Goal: Task Accomplishment & Management: Complete application form

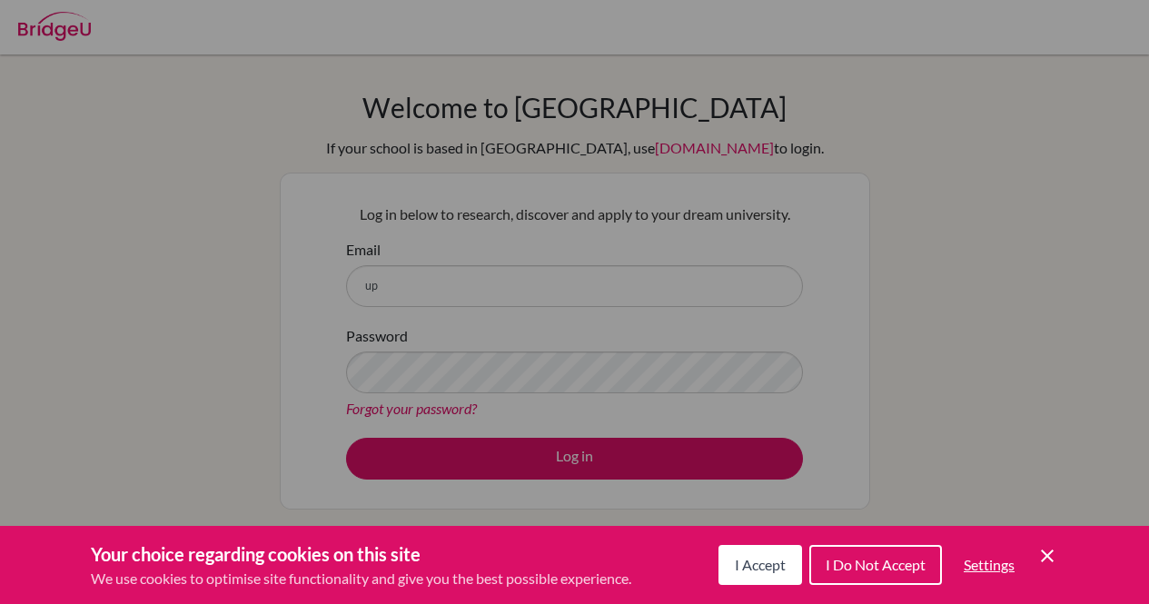
click at [764, 561] on span "I Accept" at bounding box center [760, 564] width 51 height 17
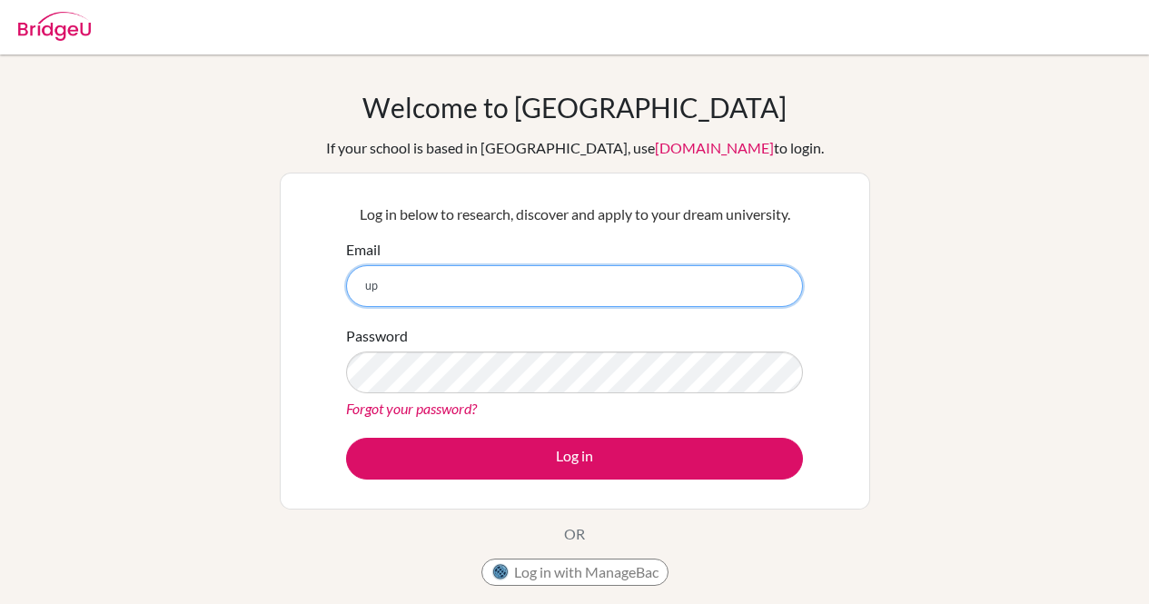
click at [416, 278] on input "up" at bounding box center [574, 286] width 457 height 42
type input "[EMAIL_ADDRESS][DOMAIN_NAME]"
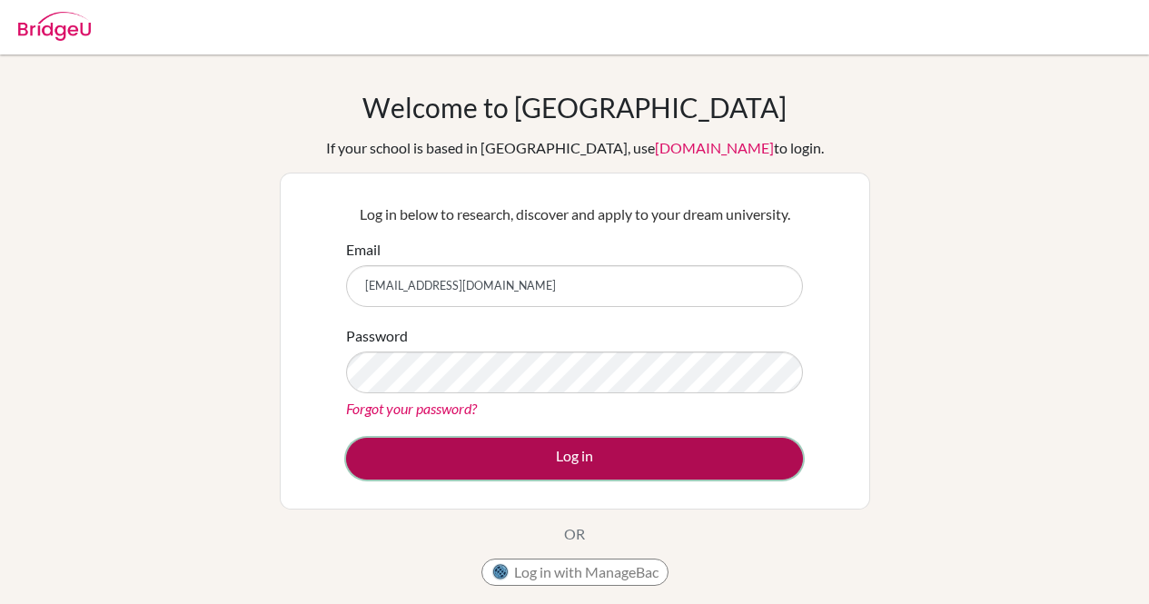
click at [599, 460] on button "Log in" at bounding box center [574, 459] width 457 height 42
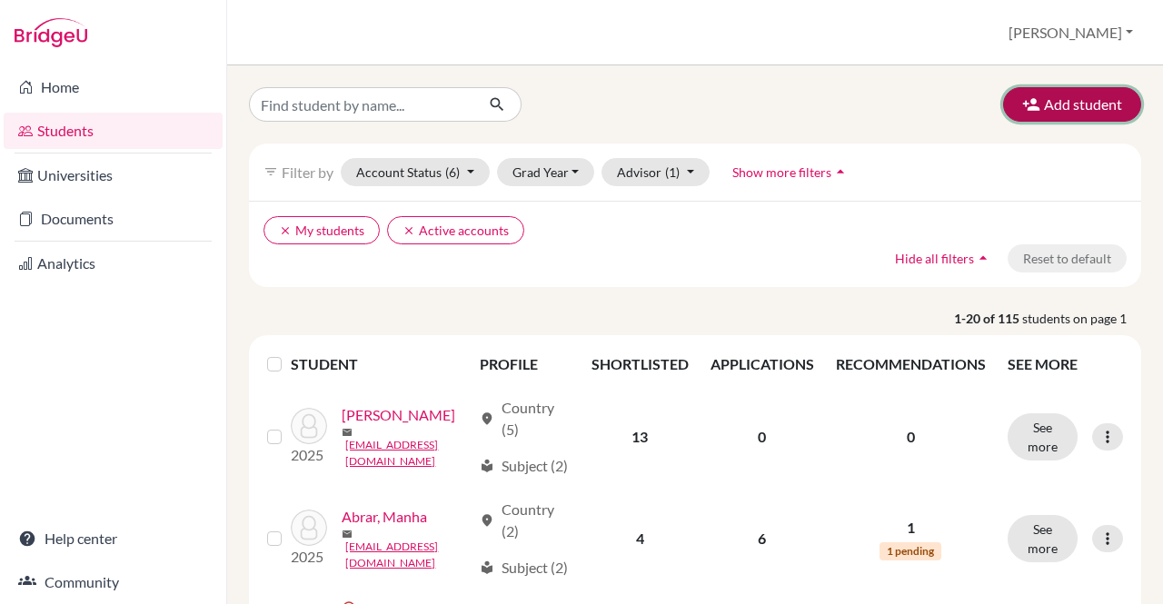
click at [1052, 113] on button "Add student" at bounding box center [1072, 104] width 138 height 35
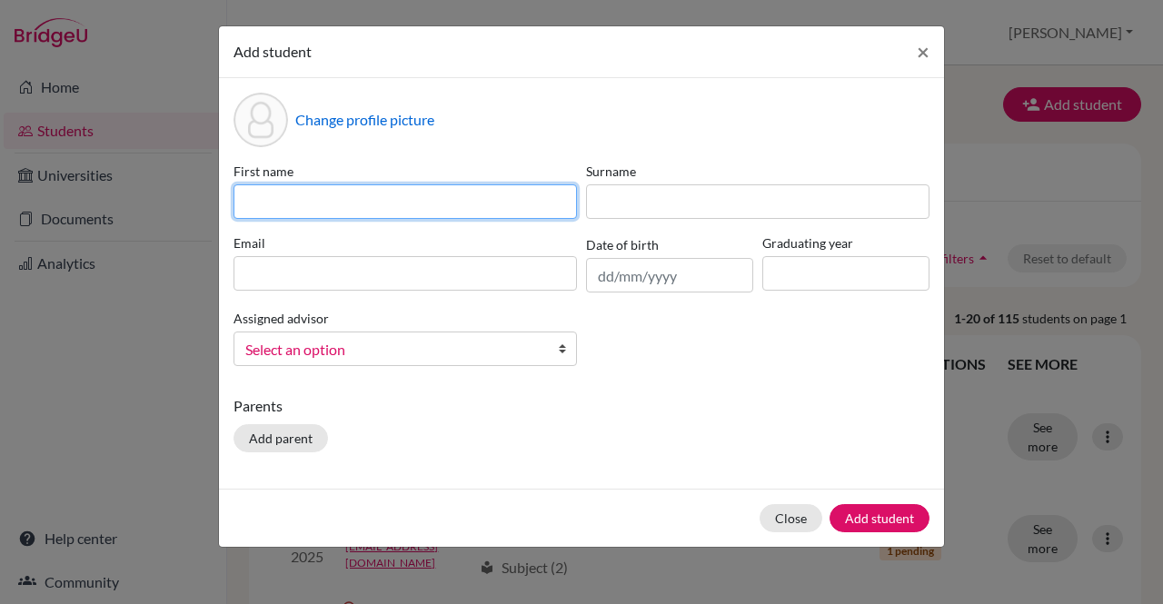
click at [449, 204] on input at bounding box center [404, 201] width 343 height 35
type input "Rhea"
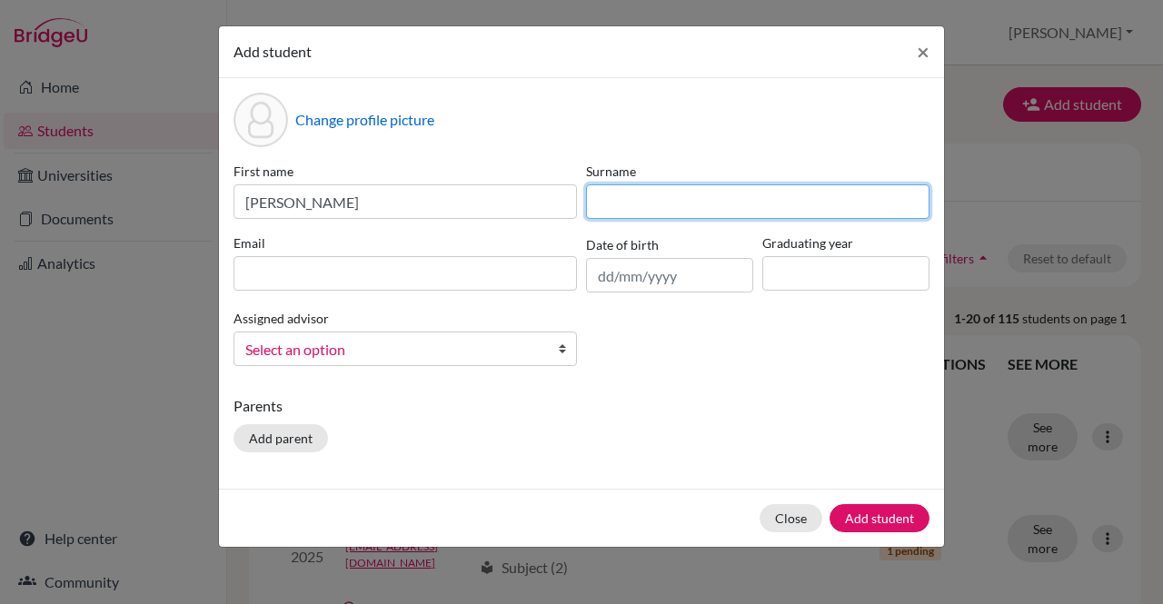
click at [662, 212] on input at bounding box center [757, 201] width 343 height 35
type input "Kochhar"
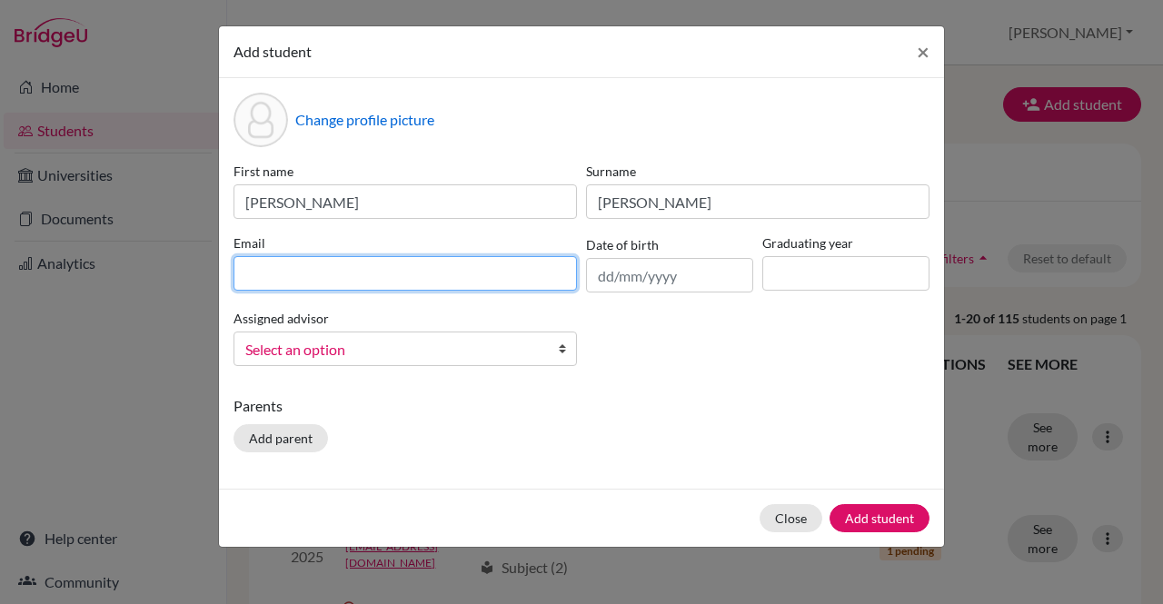
click at [474, 278] on input at bounding box center [404, 273] width 343 height 35
type input "rheakochhar05@gmail.com"
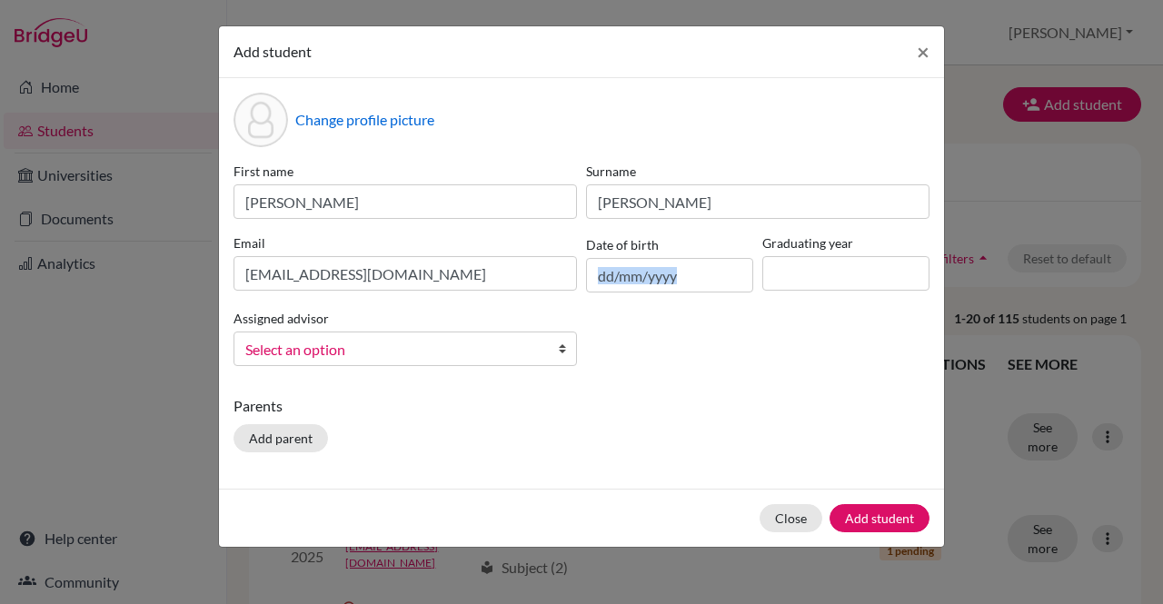
drag, startPoint x: 747, startPoint y: 341, endPoint x: 801, endPoint y: 279, distance: 82.4
click at [801, 279] on div "First name Rhea Surname Kochhar Email rheakochhar05@gmail.com Date of birth Gra…" at bounding box center [581, 271] width 705 height 219
click at [801, 279] on input at bounding box center [845, 273] width 167 height 35
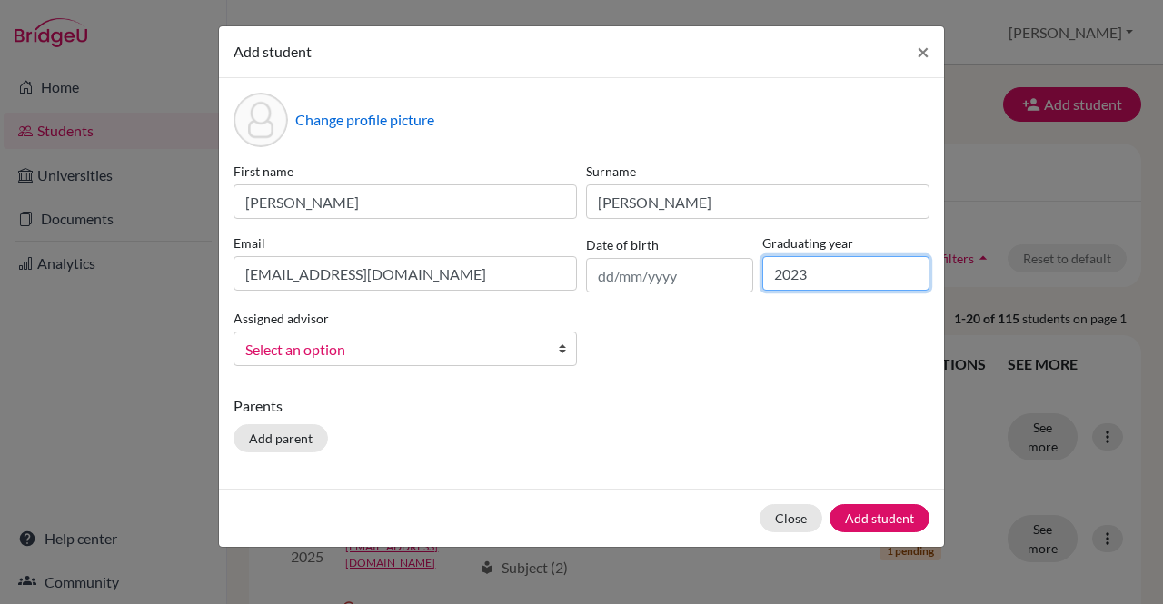
type input "2023"
click at [735, 370] on div "First name Rhea Surname Kochhar Email rheakochhar05@gmail.com Date of birth Gra…" at bounding box center [581, 271] width 705 height 219
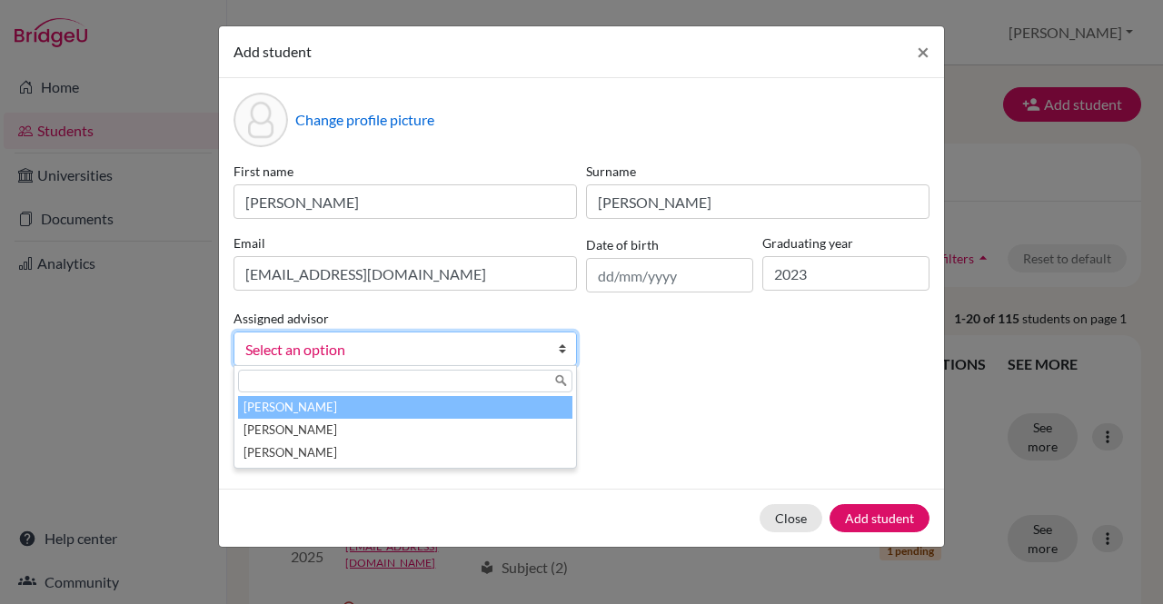
click at [560, 347] on b at bounding box center [567, 348] width 18 height 33
click at [327, 405] on li "Kinra, Upasana" at bounding box center [405, 407] width 334 height 23
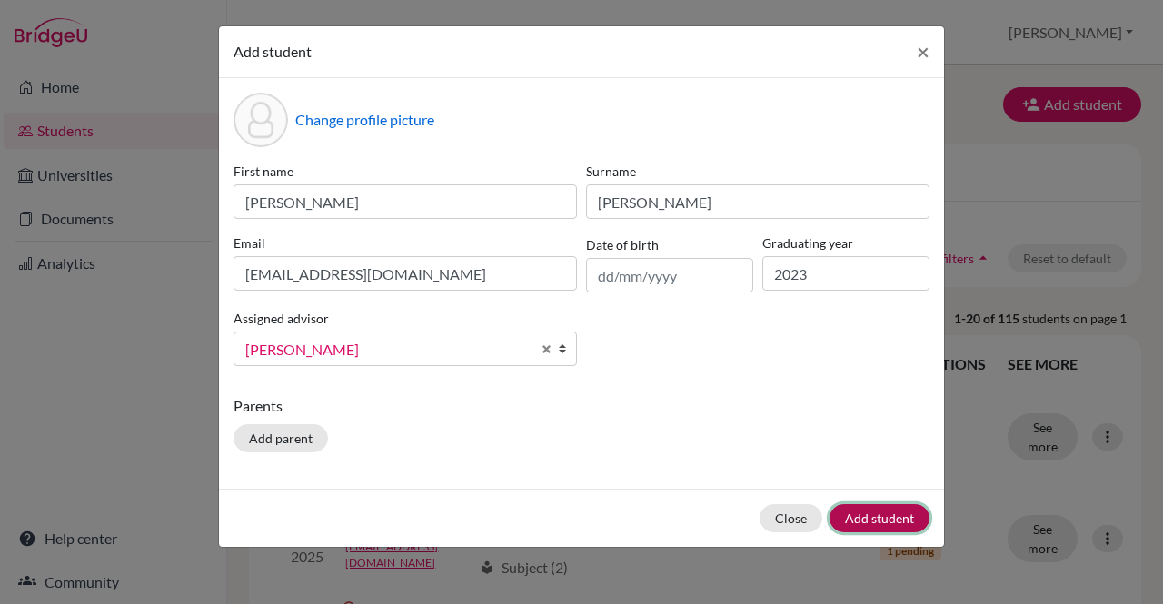
click at [873, 511] on button "Add student" at bounding box center [879, 518] width 100 height 28
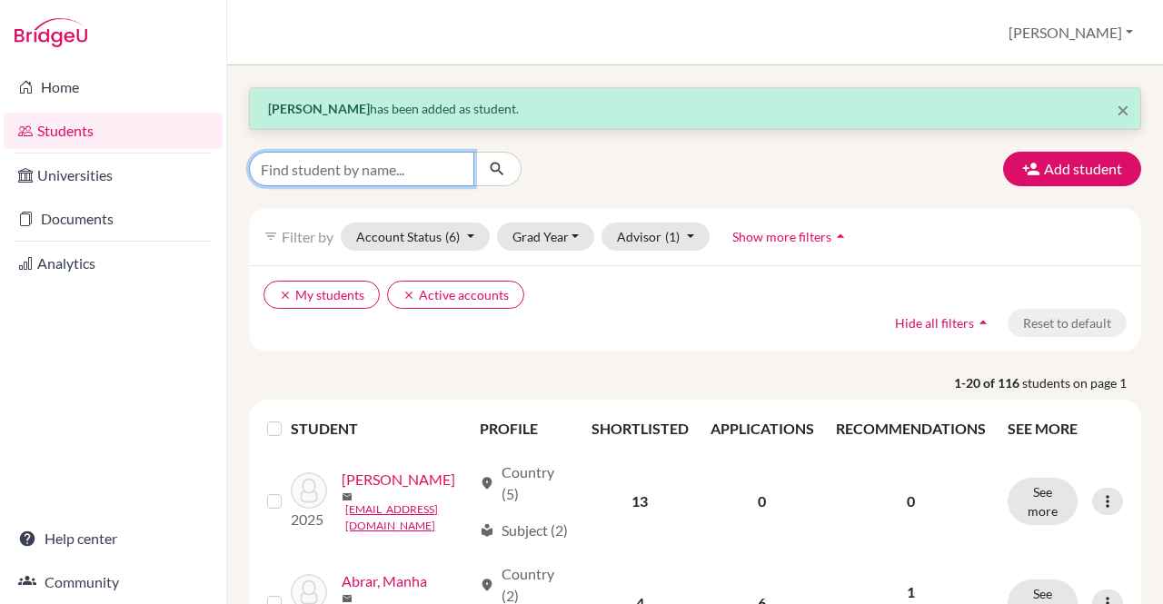
click at [366, 180] on input "Find student by name..." at bounding box center [361, 169] width 225 height 35
type input "rhea"
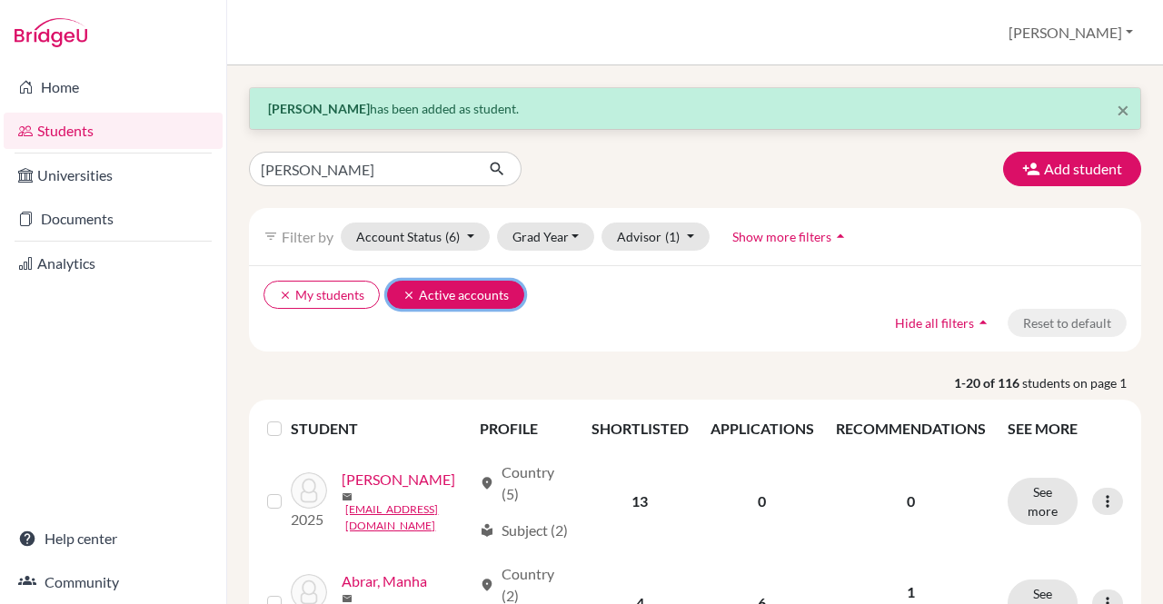
click at [404, 299] on icon "clear" at bounding box center [408, 295] width 13 height 13
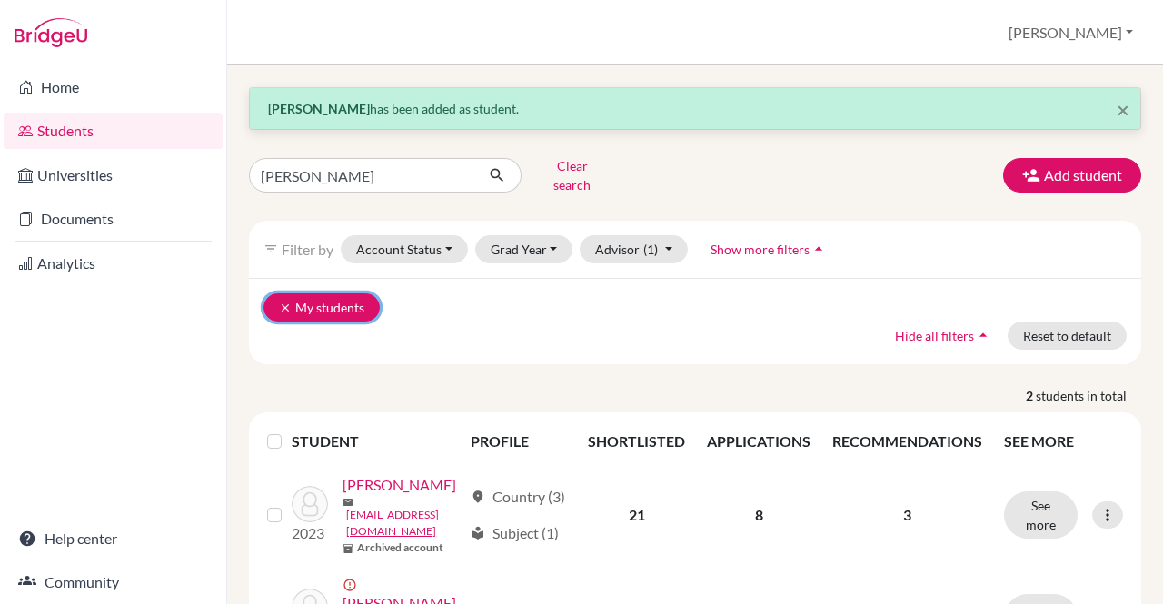
click at [285, 302] on icon "clear" at bounding box center [285, 308] width 13 height 13
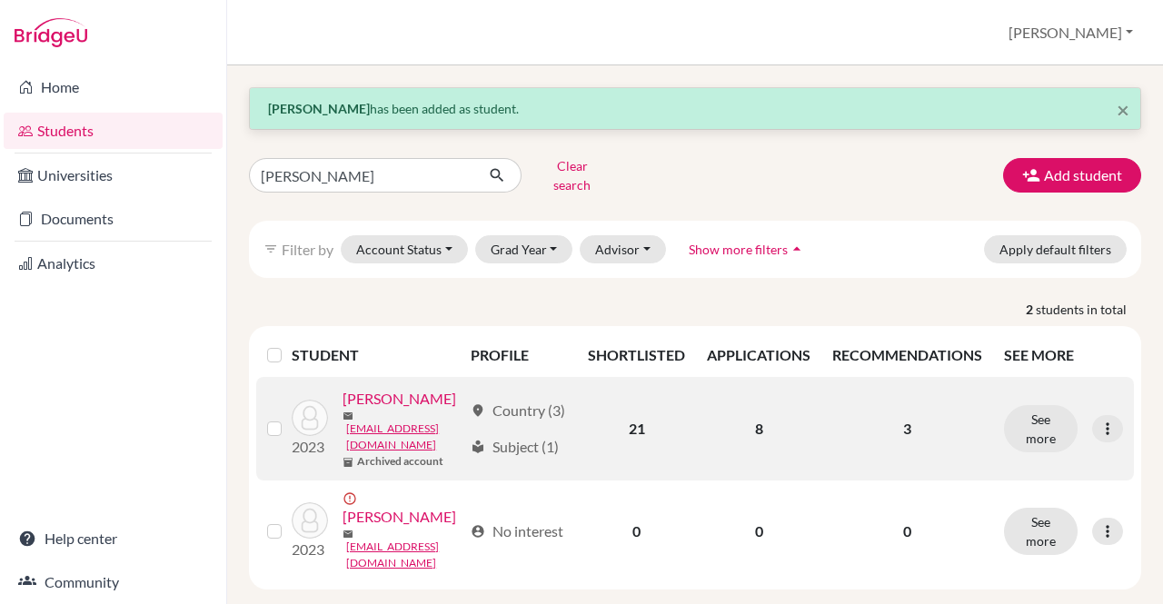
scroll to position [31, 0]
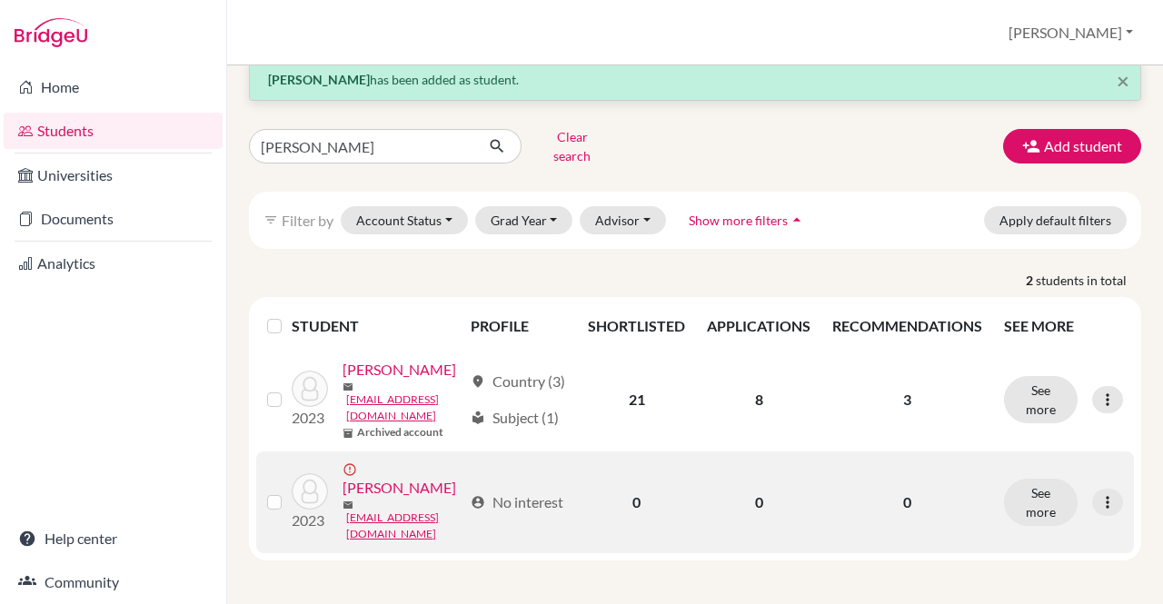
click at [434, 490] on div "2023 error_outline Kochhar, Rhea mail rheakochhar05@gmail.com" at bounding box center [370, 502] width 184 height 80
click at [466, 503] on td "account_circle No interest" at bounding box center [518, 503] width 117 height 102
click at [1020, 497] on button "See more" at bounding box center [1041, 502] width 74 height 47
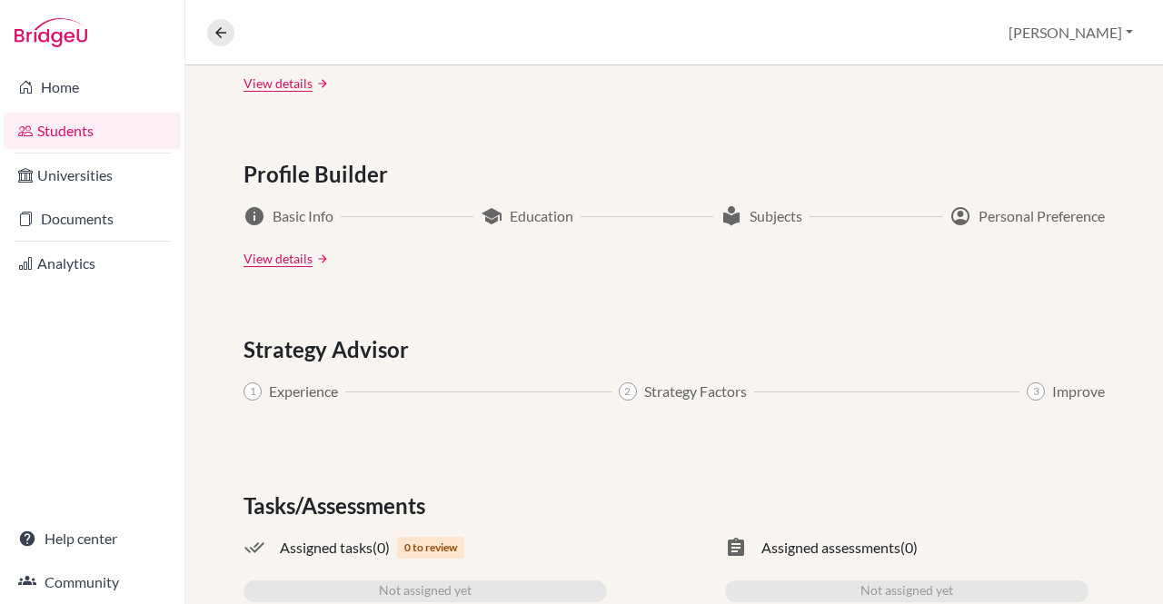
scroll to position [994, 0]
